Goal: Task Accomplishment & Management: Use online tool/utility

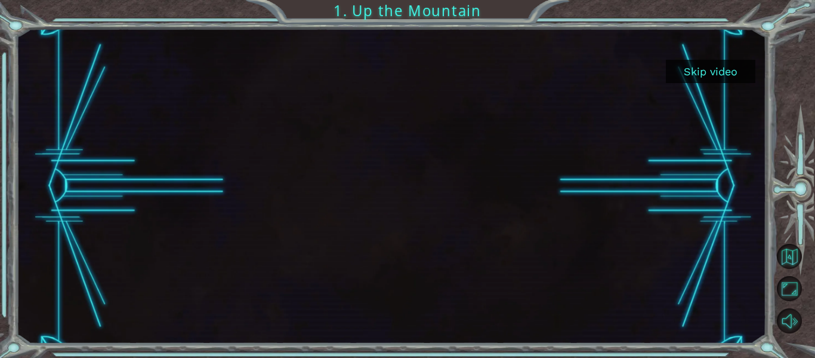
click at [719, 67] on button "Skip video" at bounding box center [711, 71] width 90 height 23
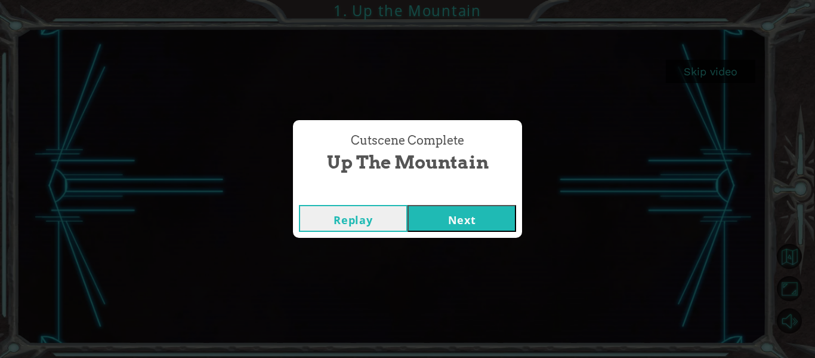
click at [476, 210] on button "Next" at bounding box center [462, 218] width 109 height 27
